Goal: Find specific fact: Find specific fact

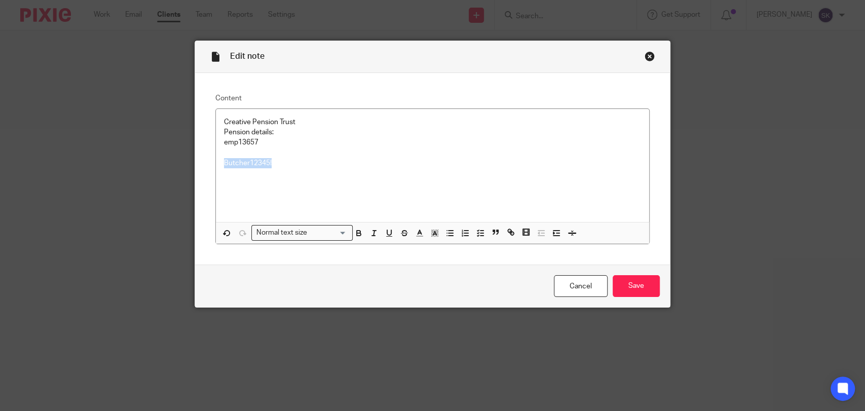
drag, startPoint x: 644, startPoint y: 58, endPoint x: 642, endPoint y: 53, distance: 5.5
click at [645, 58] on div "Close this dialog window" at bounding box center [650, 56] width 10 height 10
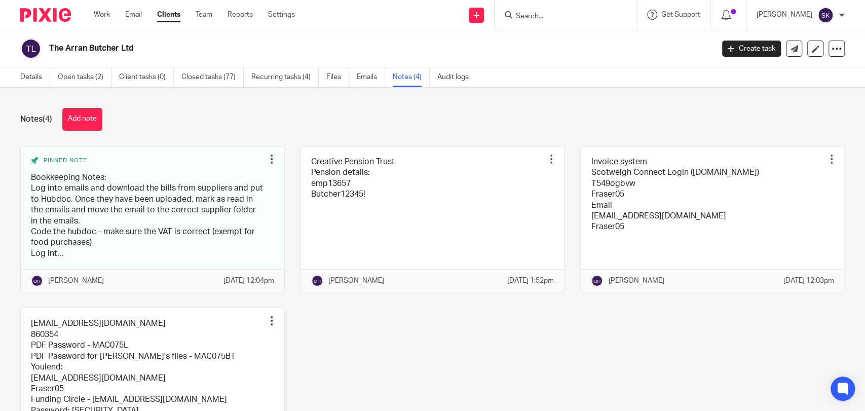
click at [558, 20] on input "Search" at bounding box center [560, 16] width 91 height 9
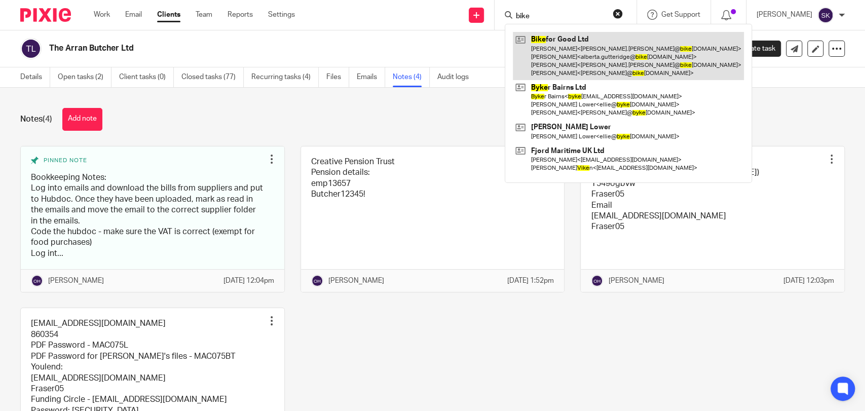
type input "bike"
click at [595, 67] on link at bounding box center [628, 56] width 231 height 48
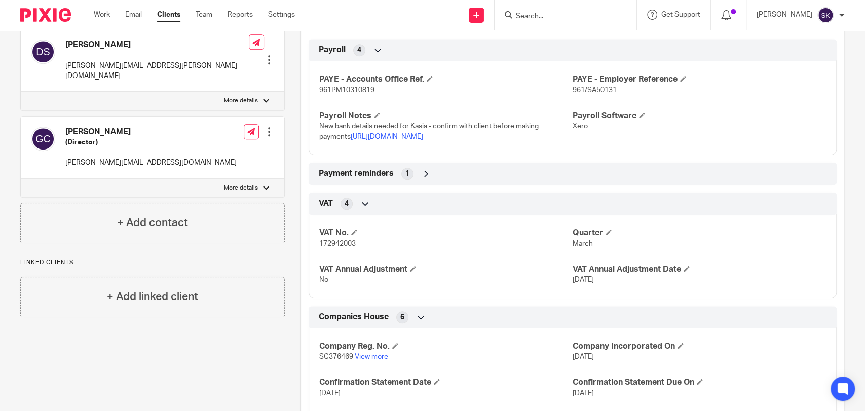
scroll to position [394, 0]
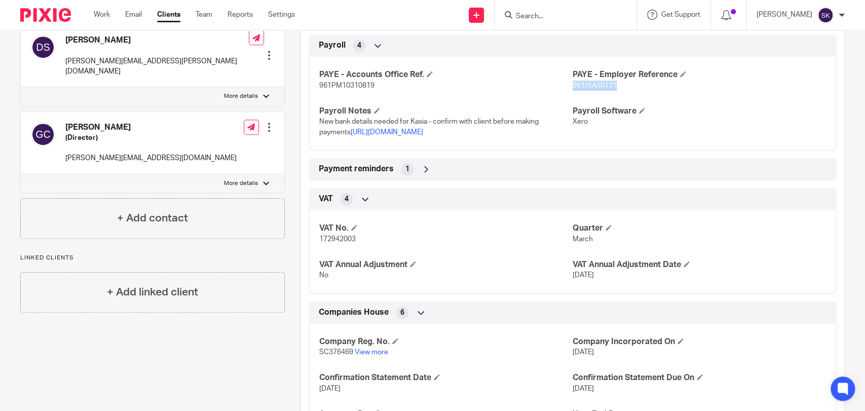
drag, startPoint x: 568, startPoint y: 98, endPoint x: 651, endPoint y: 99, distance: 83.1
click at [651, 91] on p "961/SA50131" at bounding box center [699, 86] width 253 height 10
copy span "961/SA50131"
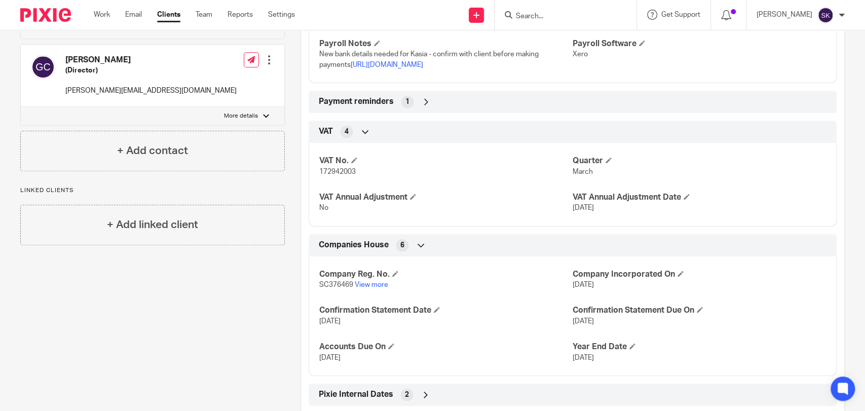
scroll to position [376, 0]
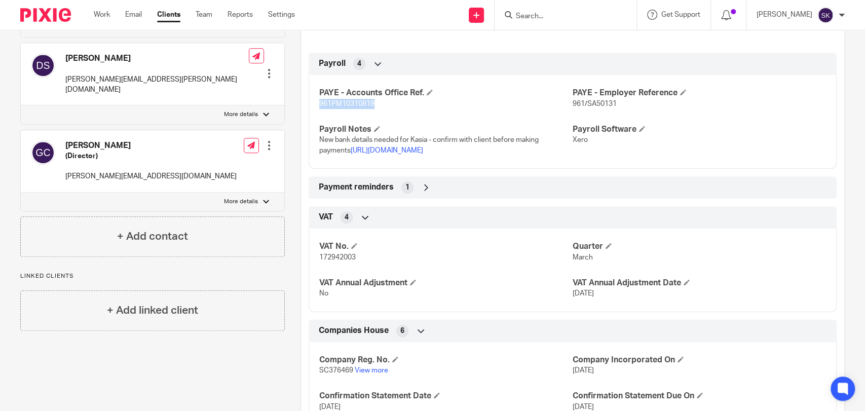
drag, startPoint x: 310, startPoint y: 113, endPoint x: 378, endPoint y: 112, distance: 67.4
click at [378, 112] on div "PAYE - Accounts Office Ref. 961PM10310819 PAYE - Employer Reference 961/SA50131…" at bounding box center [573, 117] width 528 height 101
copy span "961PM10310819"
click at [584, 109] on p "961/SA50131" at bounding box center [699, 104] width 253 height 10
drag, startPoint x: 564, startPoint y: 114, endPoint x: 604, endPoint y: 114, distance: 40.1
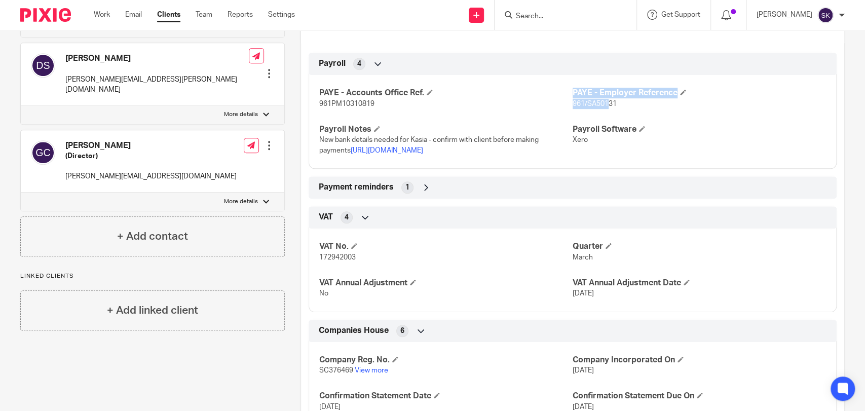
click at [604, 114] on div "PAYE - Accounts Office Ref. 961PM10310819 PAYE - Employer Reference 961/SA50131…" at bounding box center [573, 117] width 528 height 101
click at [608, 107] on span "961/SA50131" at bounding box center [595, 103] width 44 height 7
drag, startPoint x: 611, startPoint y: 115, endPoint x: 568, endPoint y: 118, distance: 43.7
click at [573, 109] on p "961/SA50131" at bounding box center [699, 104] width 253 height 10
copy span "961/SA50131"
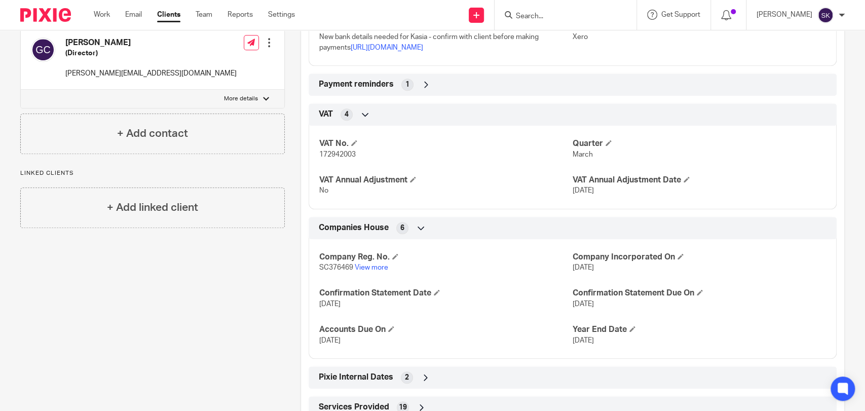
scroll to position [507, 0]
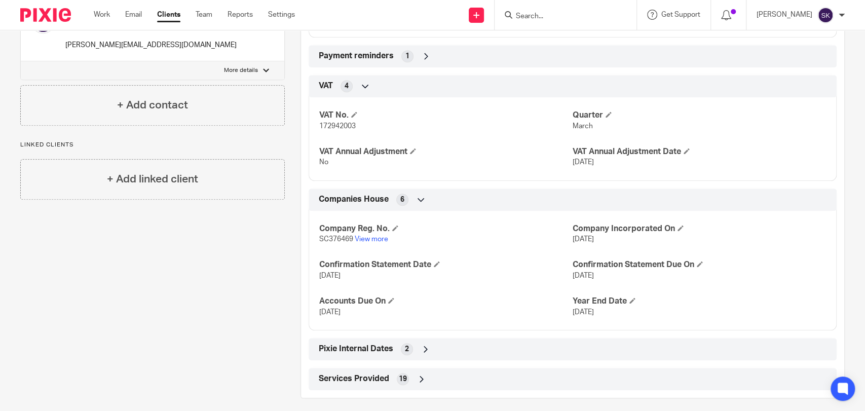
click at [335, 243] on span "SC376469" at bounding box center [336, 239] width 34 height 7
copy p "SC376469"
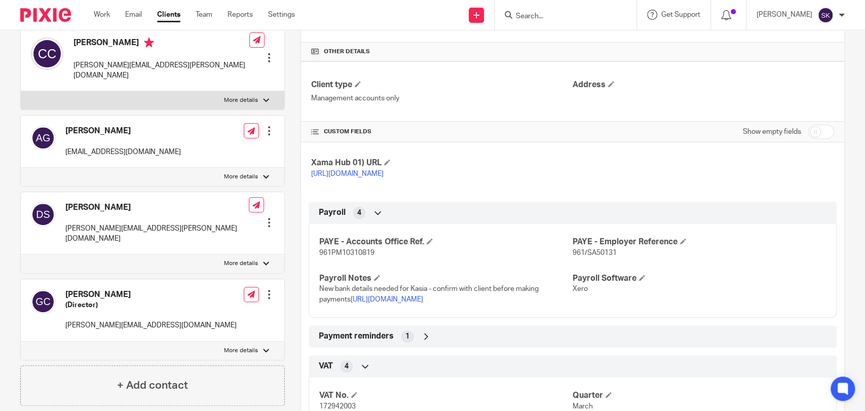
scroll to position [225, 0]
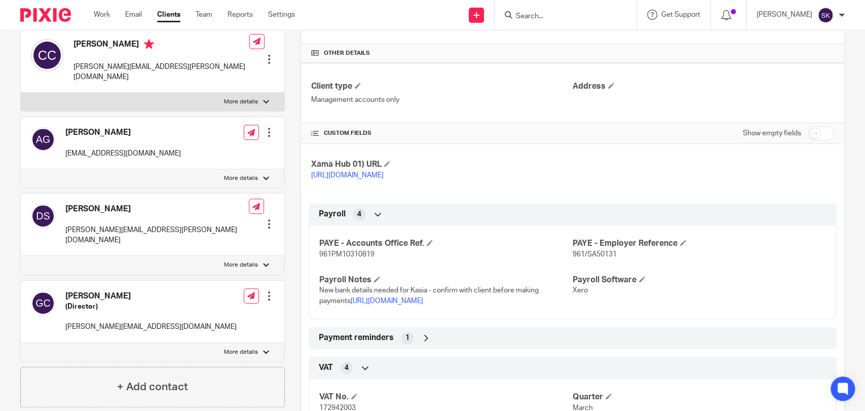
click at [76, 291] on h4 "Gregory Chauvet" at bounding box center [150, 296] width 171 height 11
copy h4 "Gregory"
click at [109, 291] on h4 "Gregory Chauvet" at bounding box center [150, 296] width 171 height 11
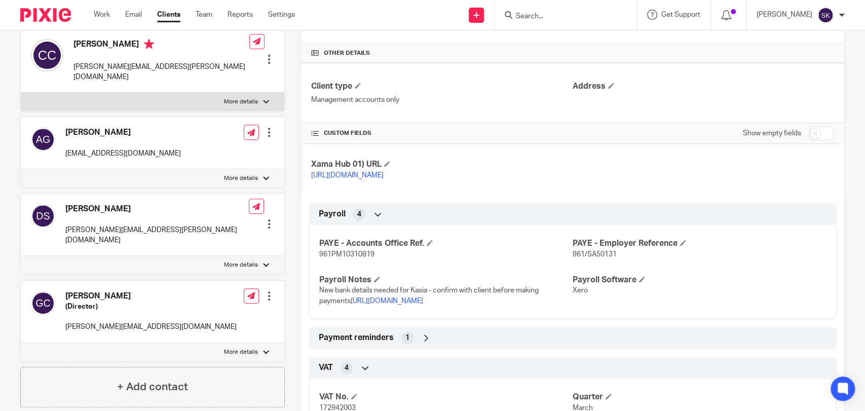
copy h4 "Chauvet"
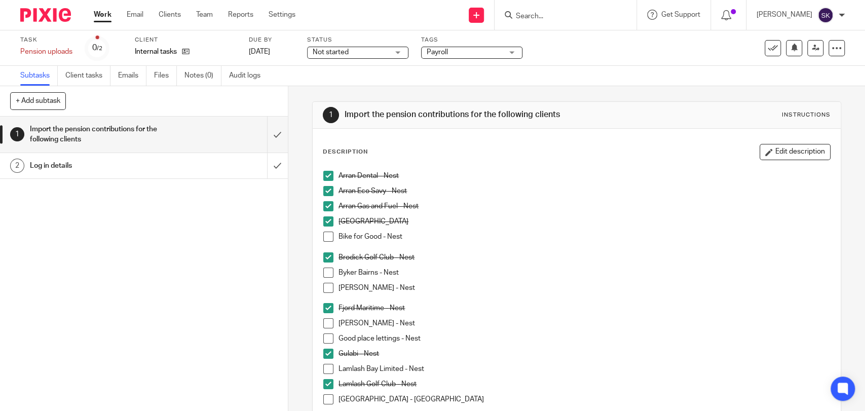
scroll to position [515, 0]
